Goal: Check status: Check status

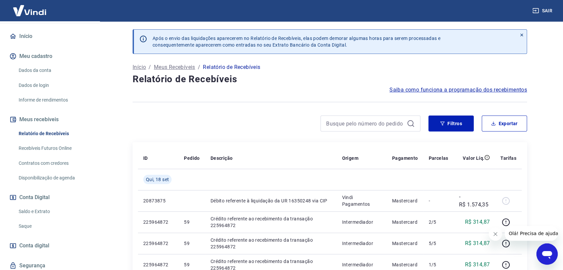
scroll to position [84, 0]
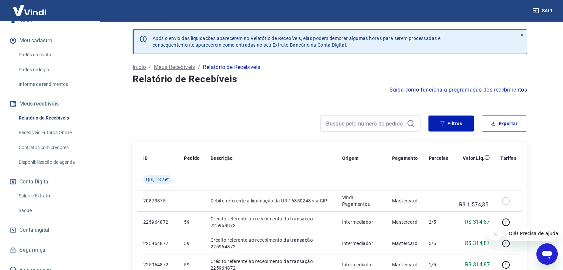
click at [36, 190] on link "Saldo e Extrato" at bounding box center [54, 196] width 76 height 14
